Goal: Task Accomplishment & Management: Manage account settings

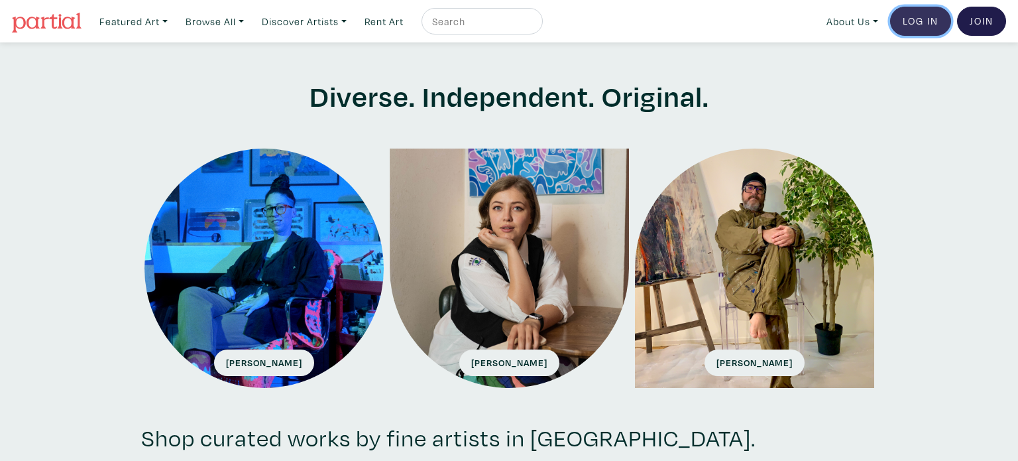
click at [929, 29] on link "Log In" at bounding box center [920, 21] width 61 height 29
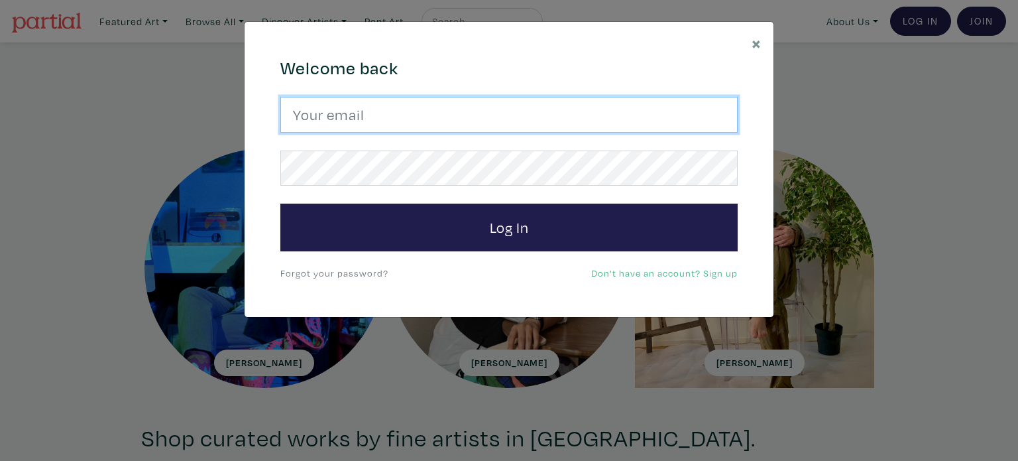
type input "tessaalexanderart@gmail.com"
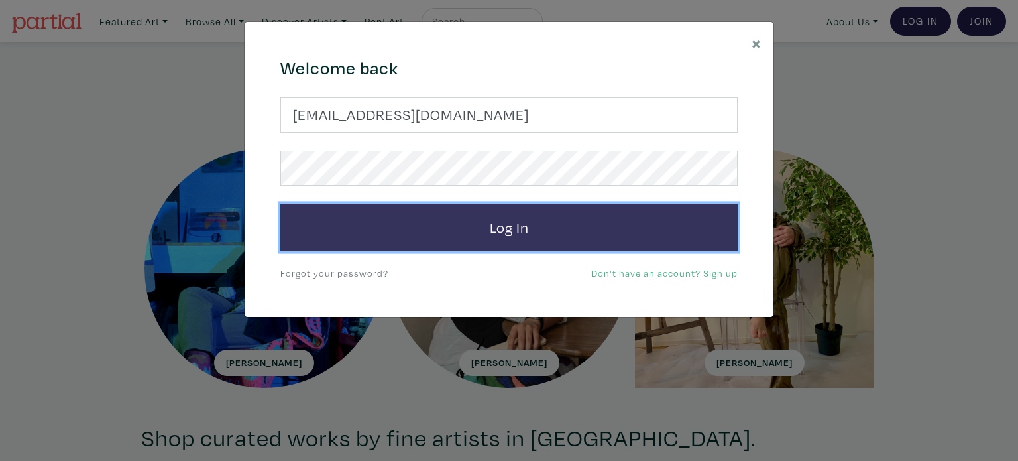
click at [605, 234] on button "Log In" at bounding box center [508, 227] width 457 height 48
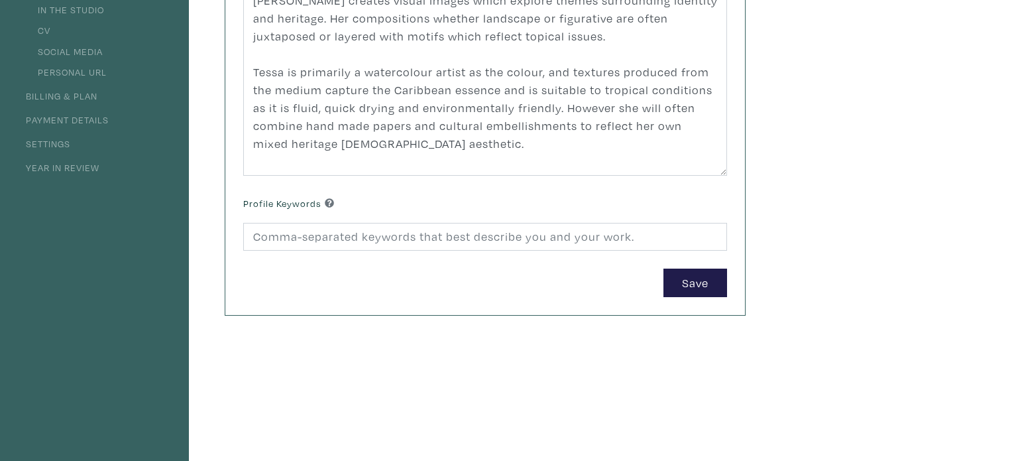
scroll to position [8, 0]
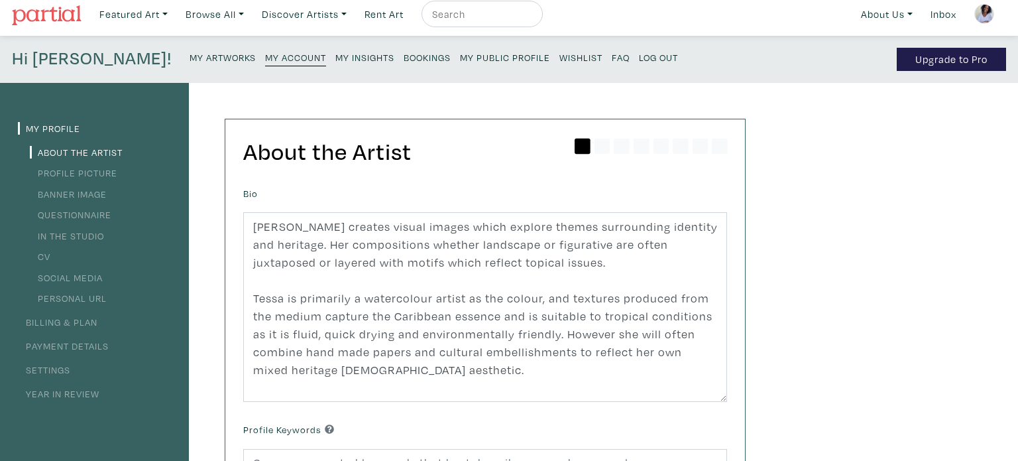
click at [190, 54] on small "My Artworks" at bounding box center [223, 57] width 66 height 13
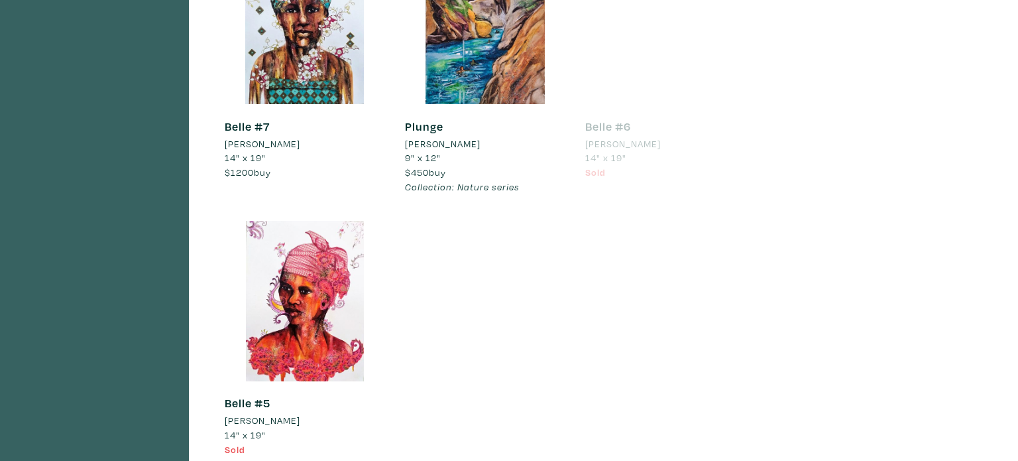
scroll to position [744, 0]
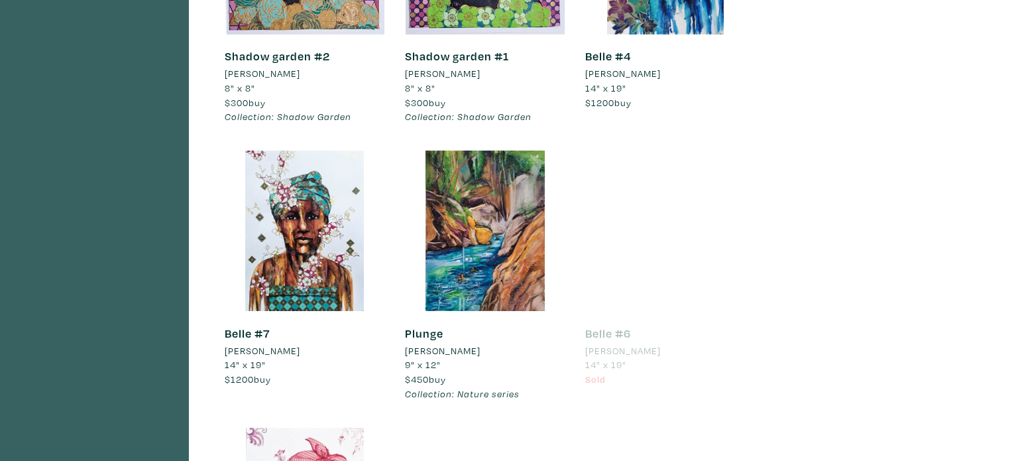
scroll to position [612, 0]
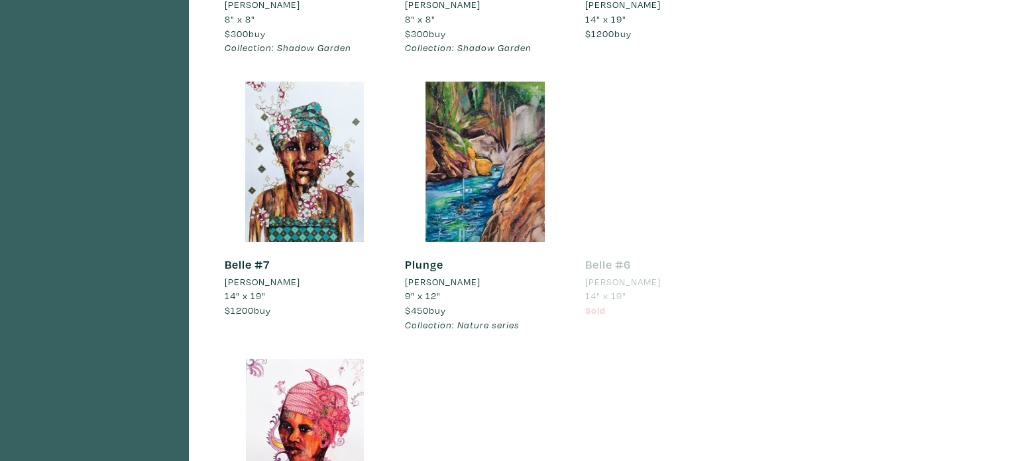
click at [418, 264] on link "Plunge" at bounding box center [424, 264] width 38 height 15
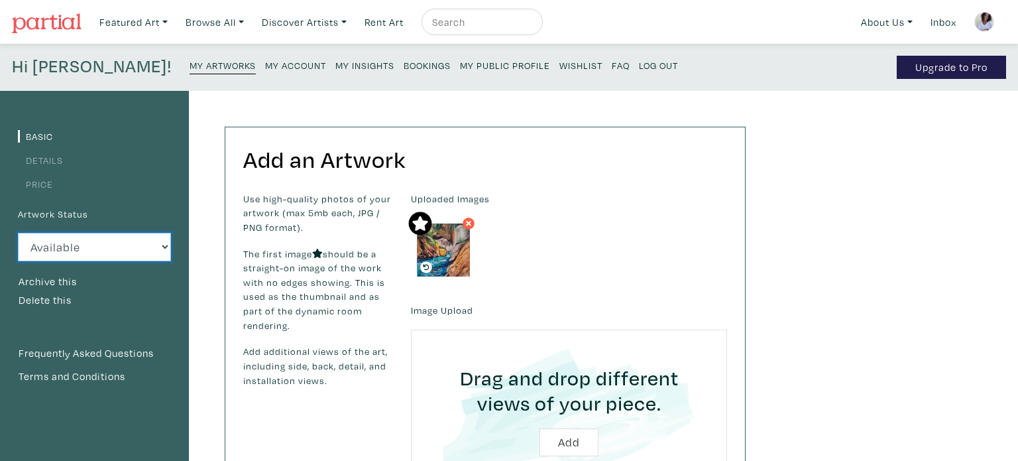
click at [164, 247] on select "Available Sold Rented Unavailable (other reason)" at bounding box center [94, 247] width 153 height 29
select select "3"
click at [18, 233] on select "Available Sold Rented Unavailable (other reason)" at bounding box center [94, 247] width 153 height 29
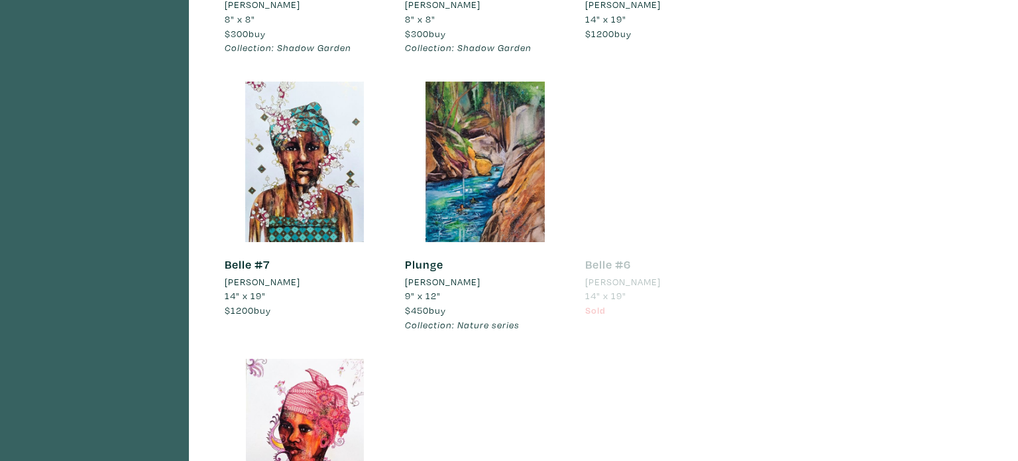
click at [408, 266] on link "Plunge" at bounding box center [424, 264] width 38 height 15
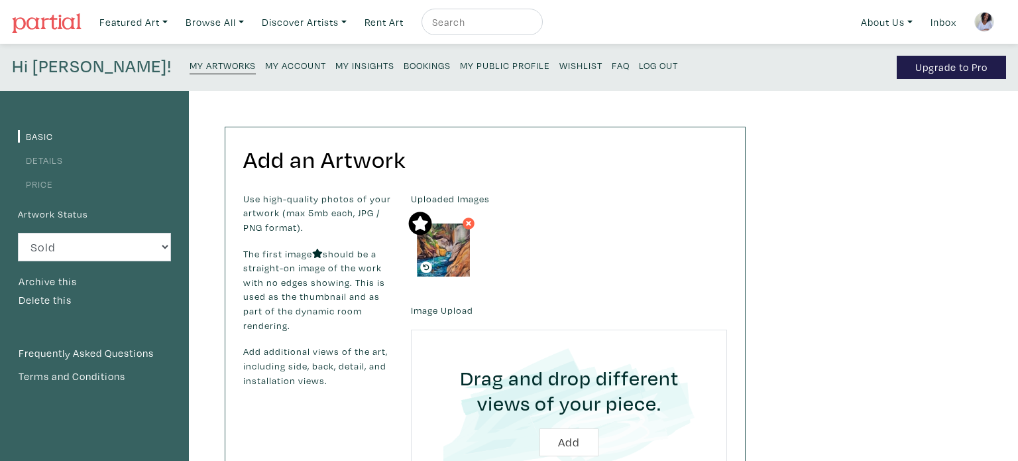
click at [190, 67] on small "My Artworks" at bounding box center [223, 65] width 66 height 13
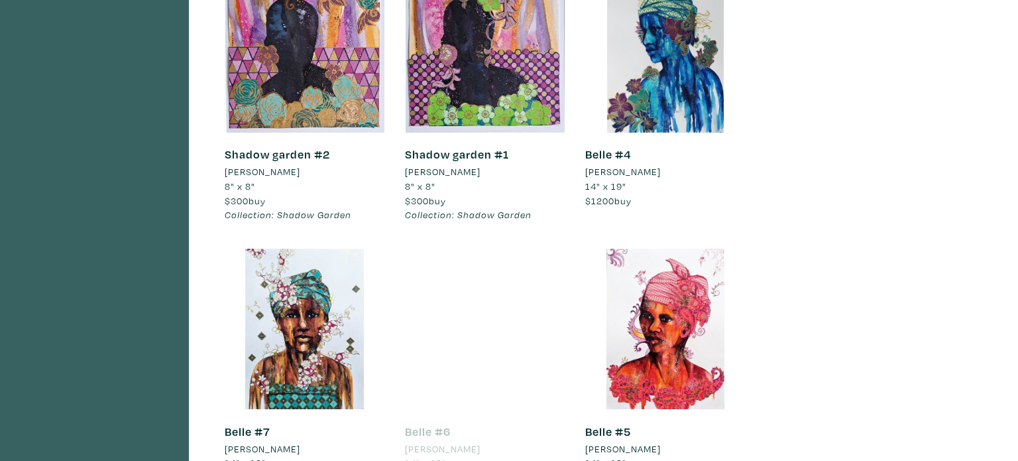
scroll to position [483, 0]
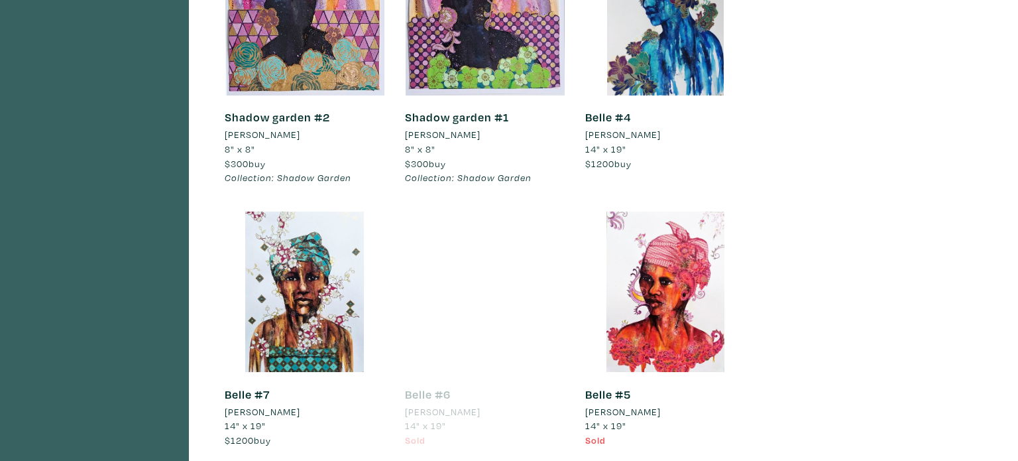
click at [235, 396] on link "Belle #7" at bounding box center [247, 393] width 45 height 15
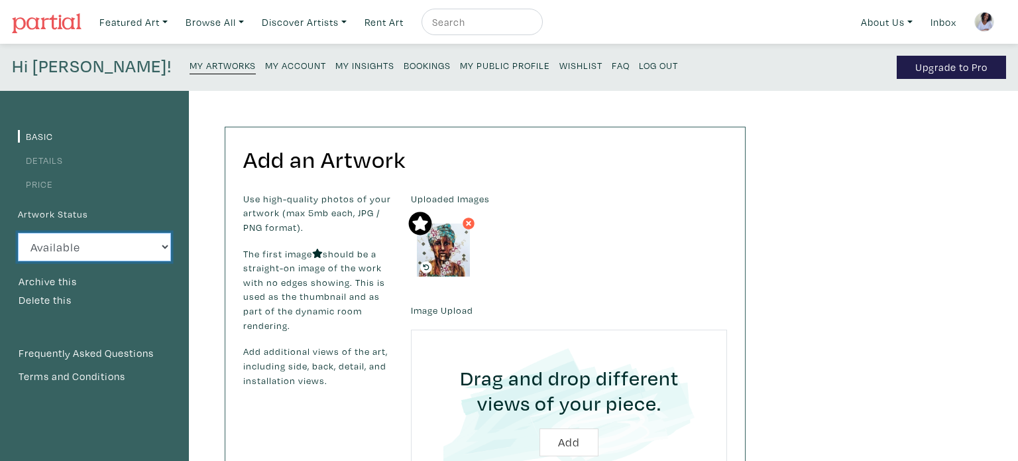
click at [166, 249] on select "Available Sold Rented Unavailable (other reason)" at bounding box center [94, 247] width 153 height 29
select select "3"
click at [18, 233] on select "Available Sold Rented Unavailable (other reason)" at bounding box center [94, 247] width 153 height 29
click at [190, 67] on small "My Artworks" at bounding box center [223, 65] width 66 height 13
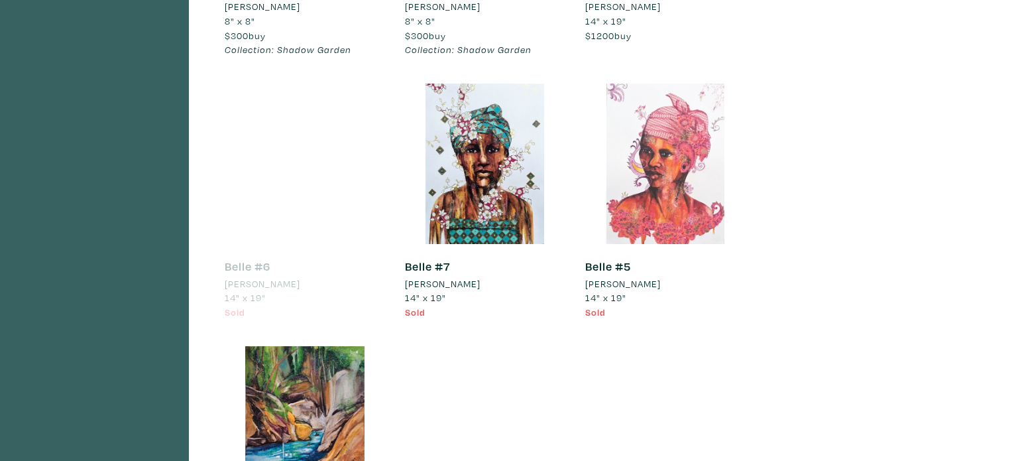
scroll to position [498, 0]
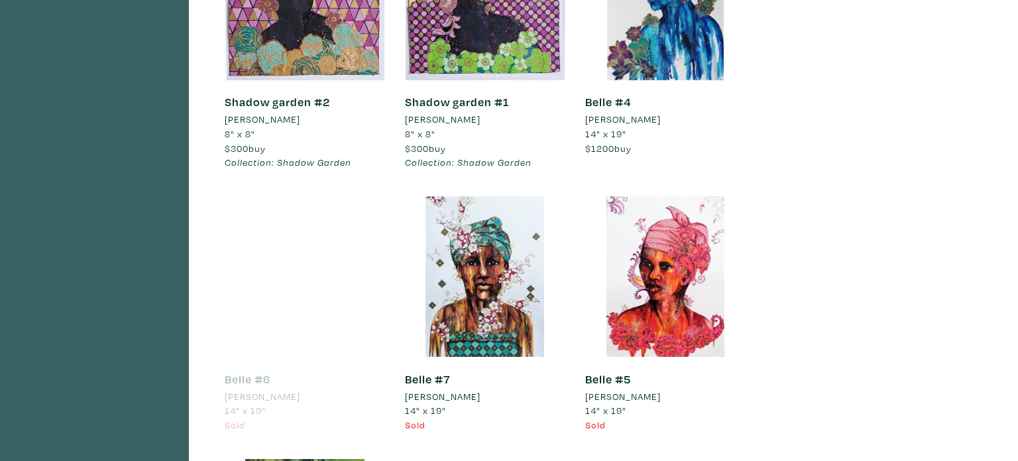
click at [587, 380] on link "Belle #5" at bounding box center [608, 378] width 46 height 15
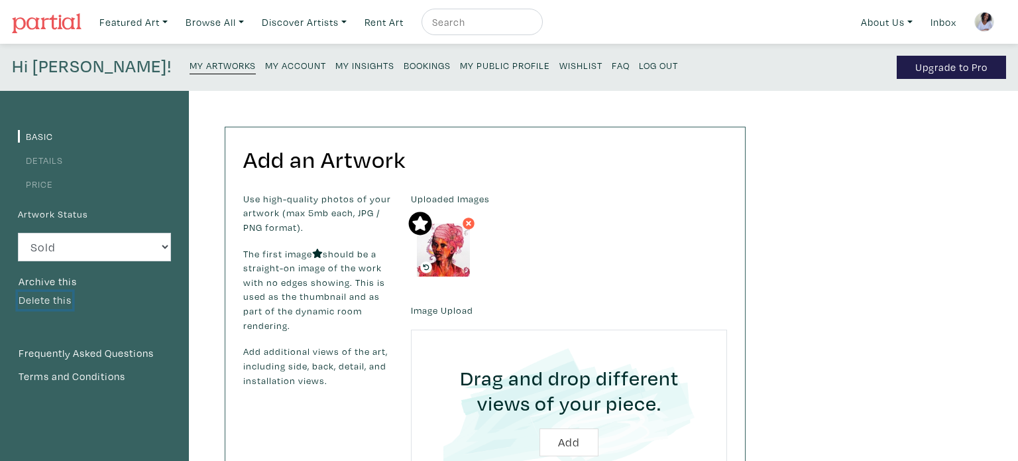
click at [31, 298] on button "Delete this" at bounding box center [45, 300] width 54 height 17
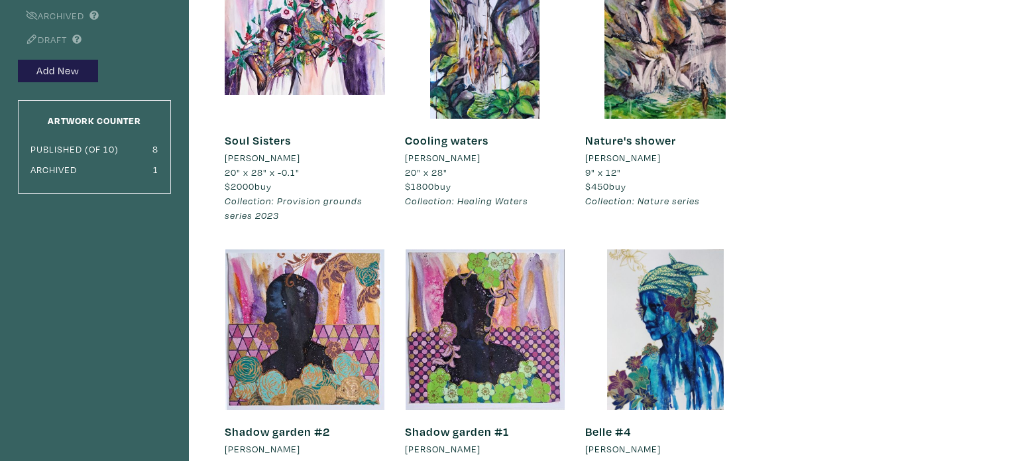
scroll to position [252, 0]
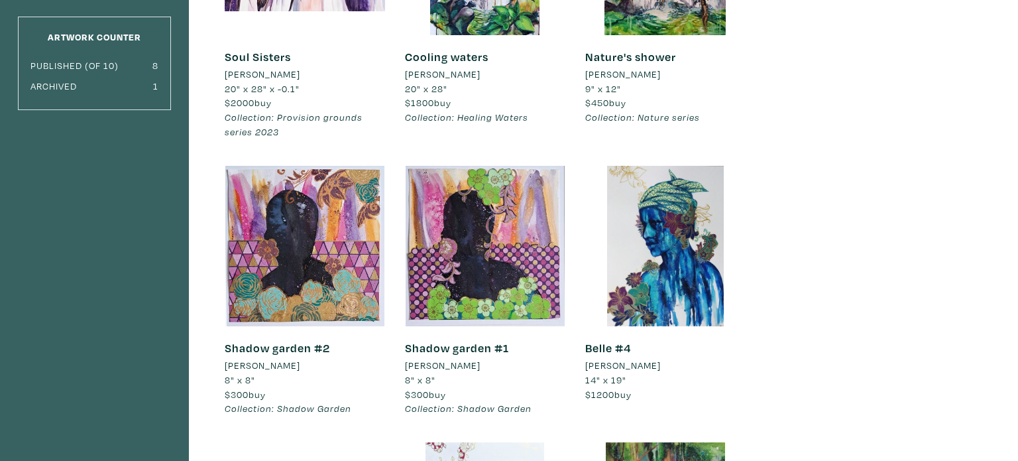
click at [282, 344] on link "Shadow garden #2" at bounding box center [277, 347] width 105 height 15
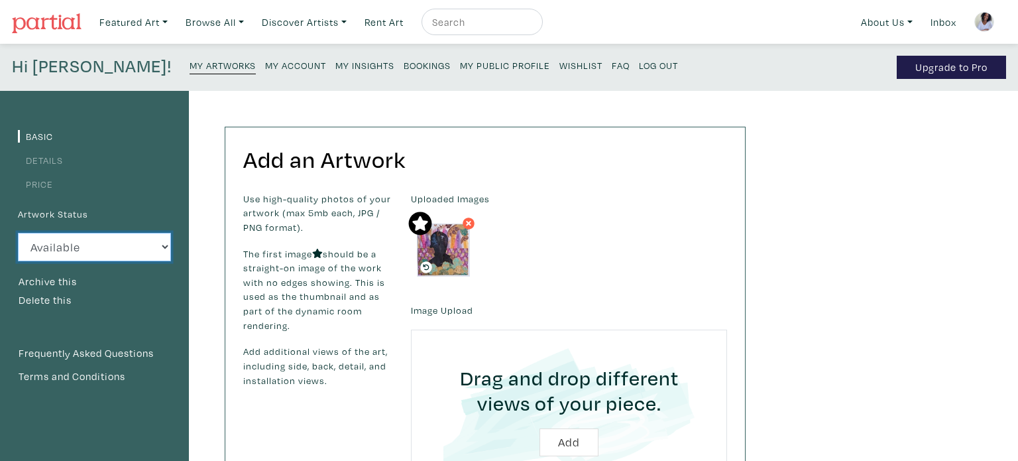
click at [163, 247] on select "Available Sold Rented Unavailable (other reason)" at bounding box center [94, 247] width 153 height 29
click at [140, 189] on li "Price" at bounding box center [94, 183] width 153 height 18
drag, startPoint x: 32, startPoint y: 301, endPoint x: 610, endPoint y: 44, distance: 632.4
click at [33, 301] on button "Delete this" at bounding box center [45, 300] width 54 height 17
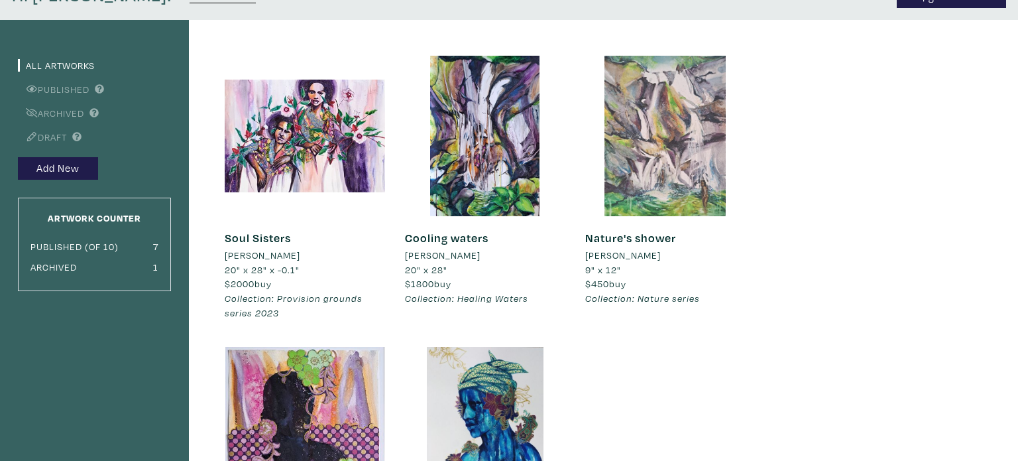
scroll to position [316, 0]
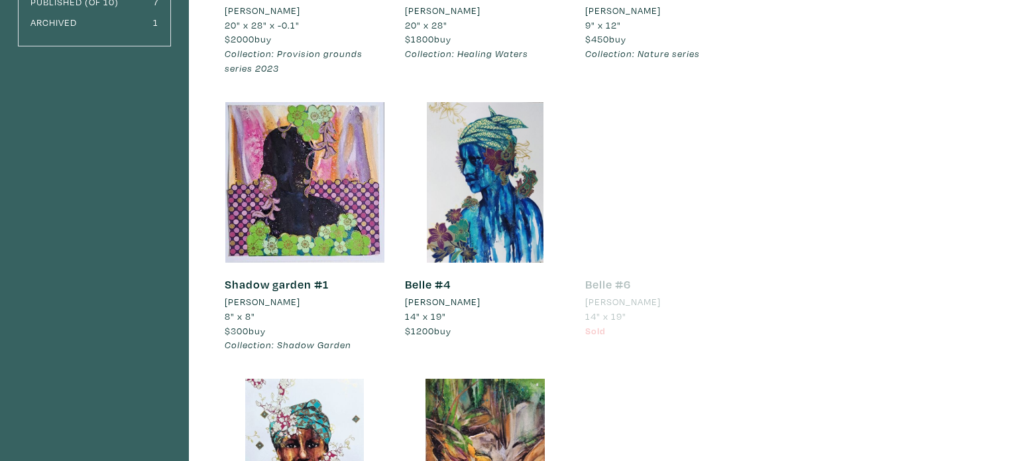
click at [268, 281] on link "Shadow garden #1" at bounding box center [277, 283] width 104 height 15
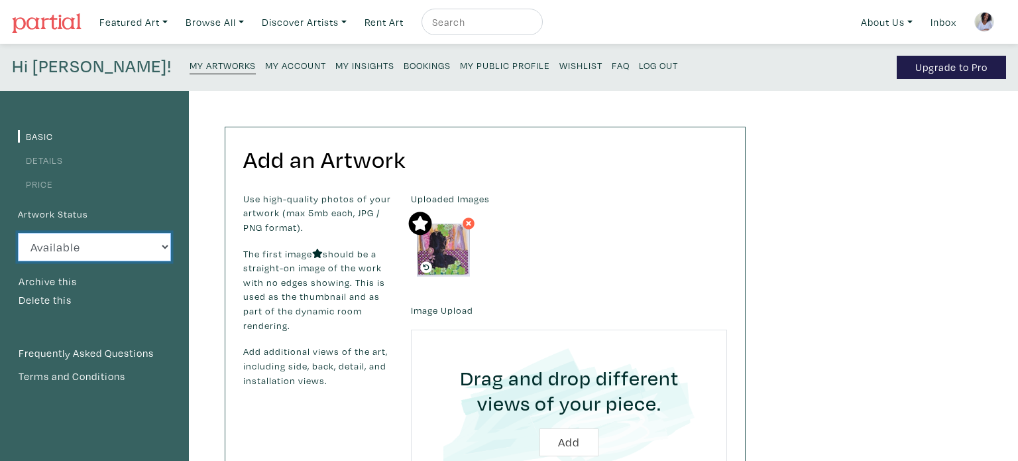
click at [164, 247] on select "Available Sold Rented Unavailable (other reason)" at bounding box center [94, 247] width 153 height 29
drag, startPoint x: 131, startPoint y: 200, endPoint x: 130, endPoint y: 209, distance: 10.0
click at [44, 298] on button "Delete this" at bounding box center [45, 300] width 54 height 17
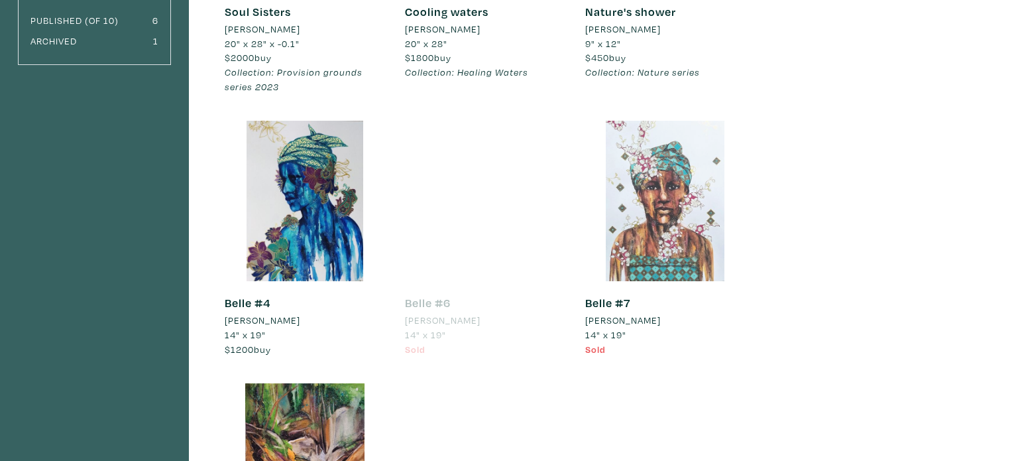
scroll to position [370, 0]
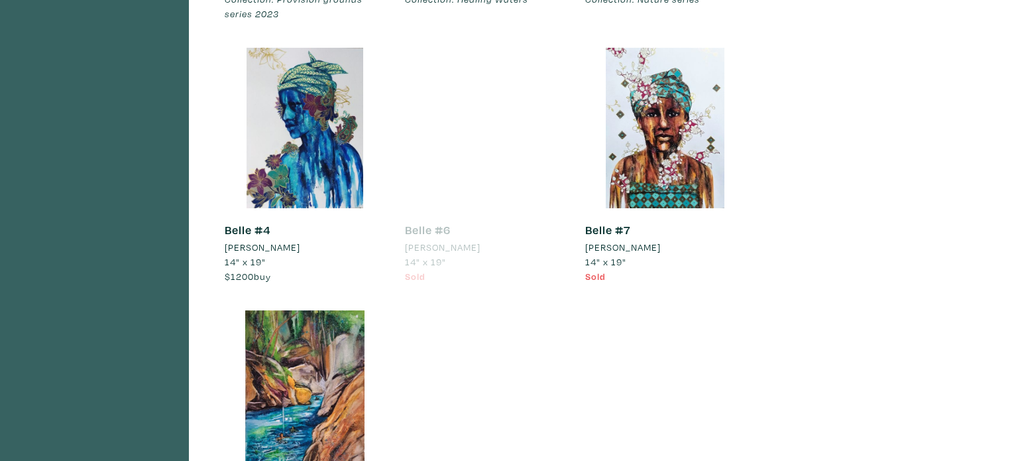
click at [255, 233] on link "Belle #4" at bounding box center [248, 229] width 46 height 15
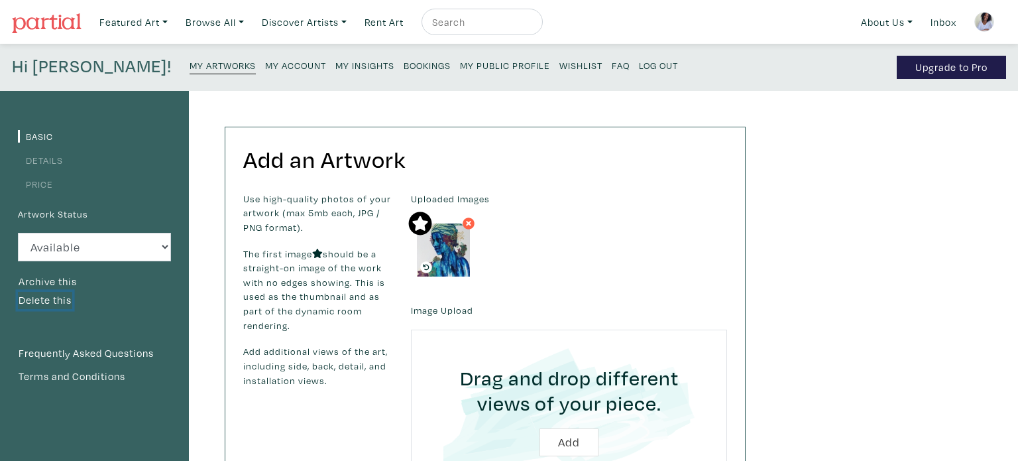
click at [40, 302] on button "Delete this" at bounding box center [45, 300] width 54 height 17
